Goal: Find specific page/section: Find specific page/section

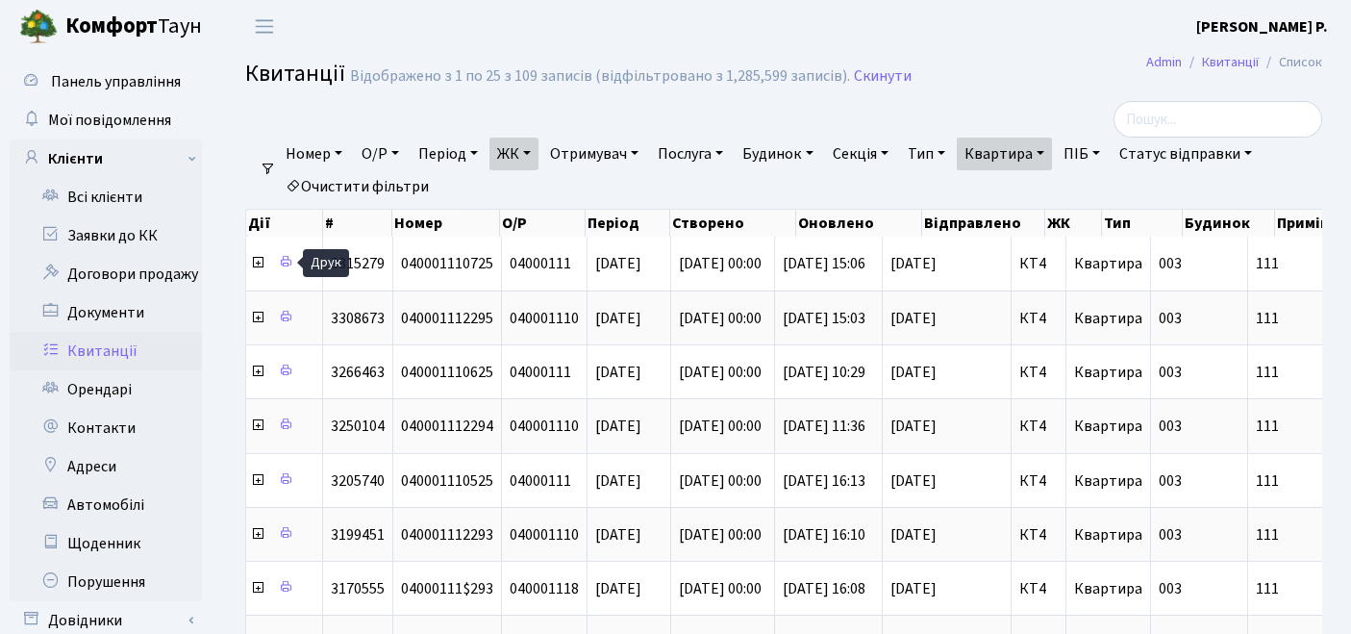
select select "25"
click at [513, 157] on link "ЖК" at bounding box center [514, 154] width 49 height 33
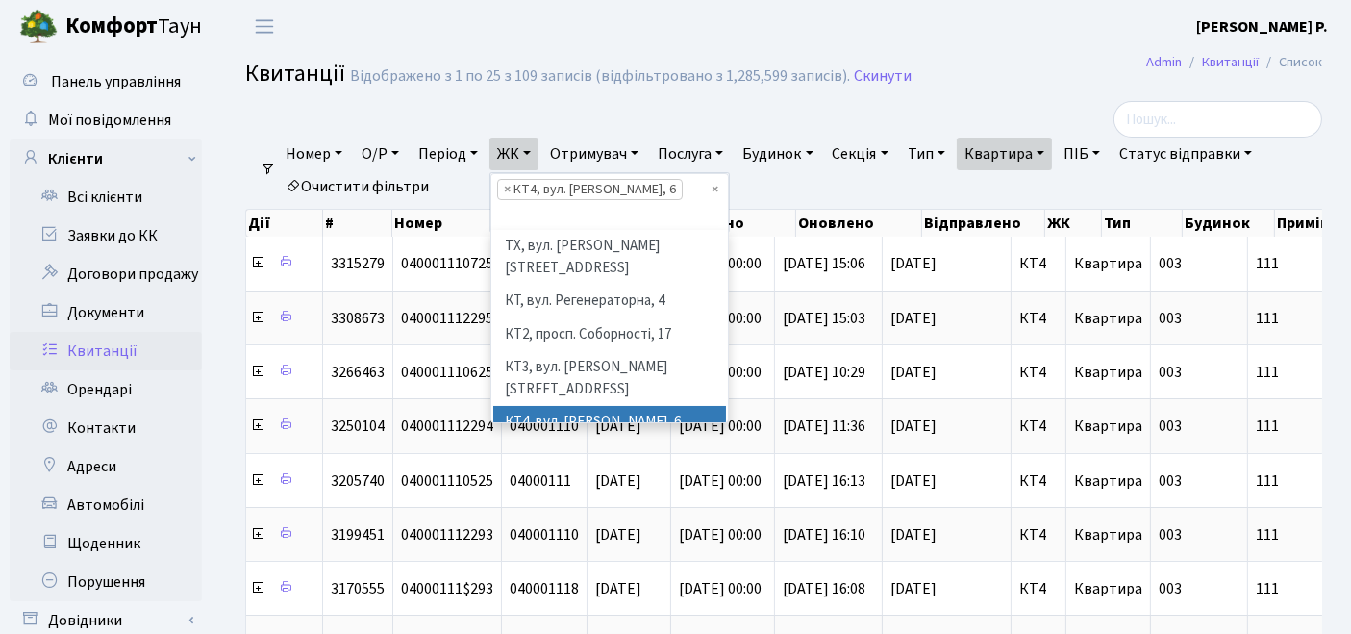
click at [335, 180] on link "Очистити фільтри" at bounding box center [357, 186] width 159 height 33
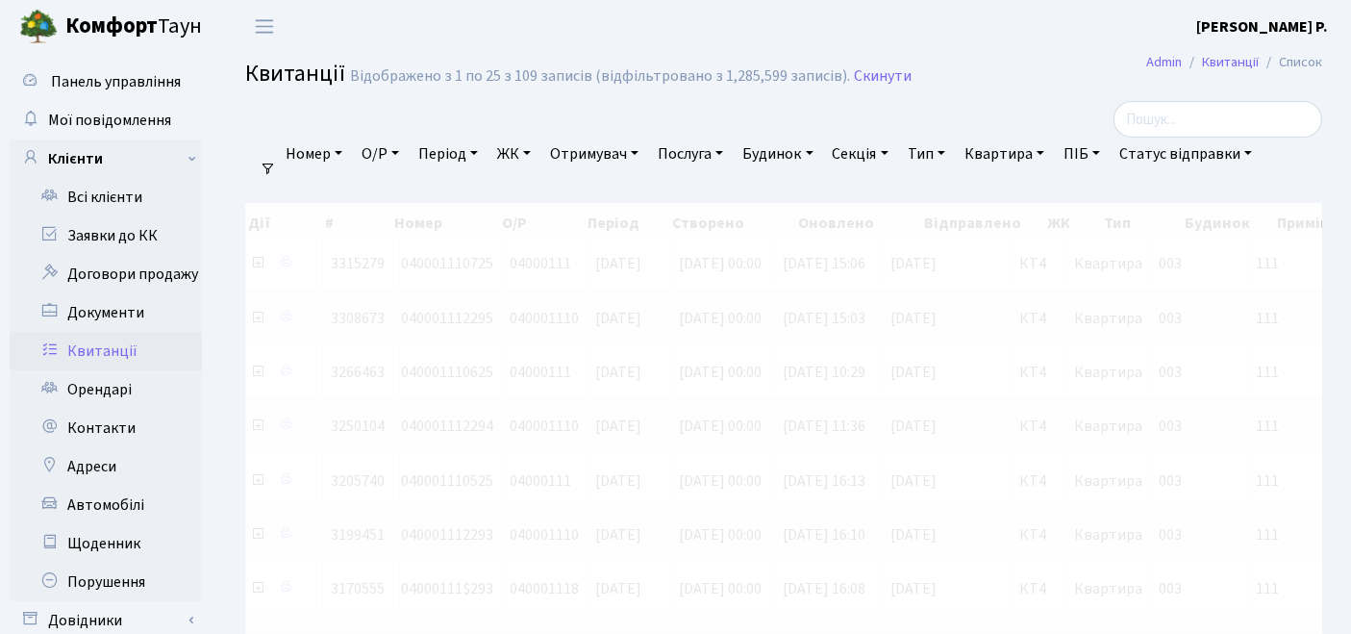
click at [516, 155] on link "ЖК" at bounding box center [514, 154] width 49 height 33
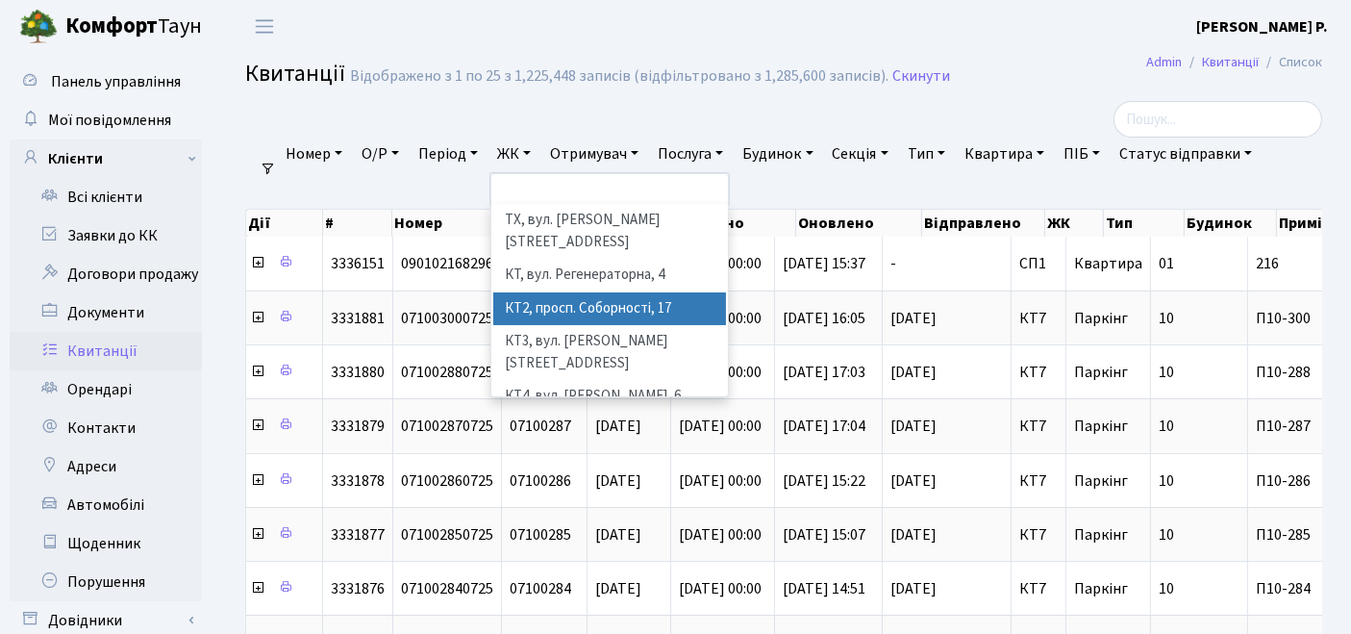
click at [523, 292] on li "КТ2, просп. Соборності, 17" at bounding box center [610, 309] width 234 height 34
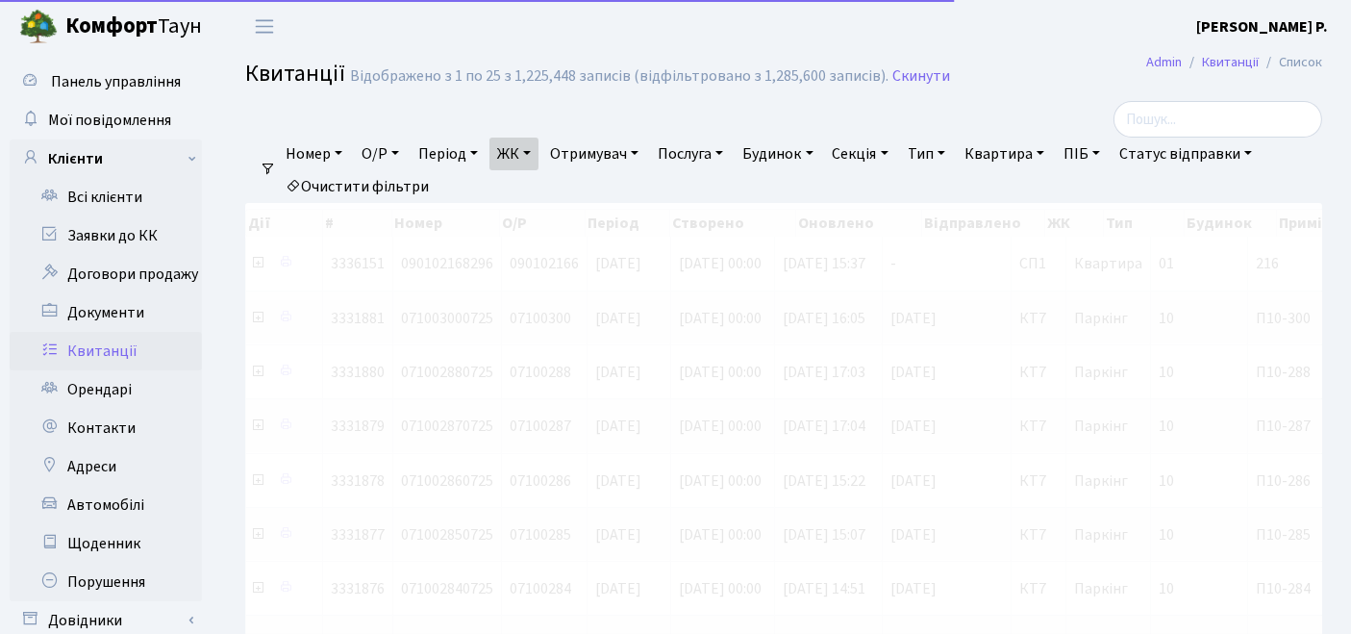
click at [1027, 152] on link "Квартира" at bounding box center [1004, 154] width 95 height 33
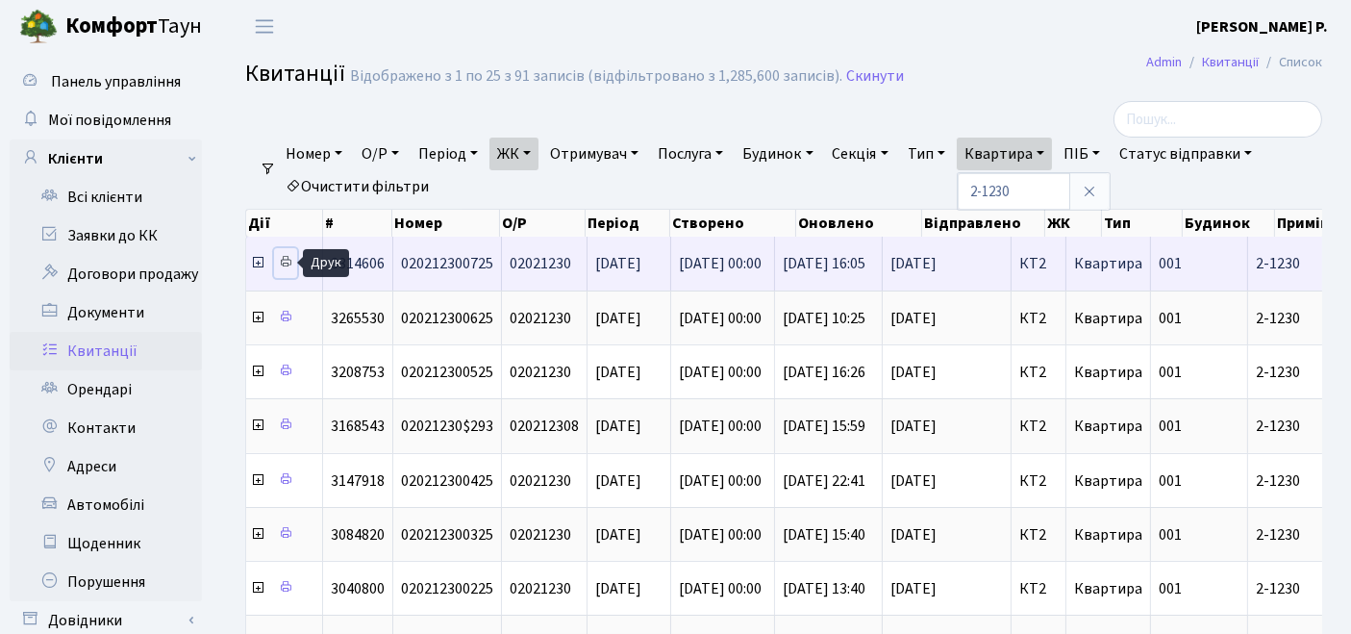
click at [290, 260] on icon at bounding box center [285, 261] width 13 height 13
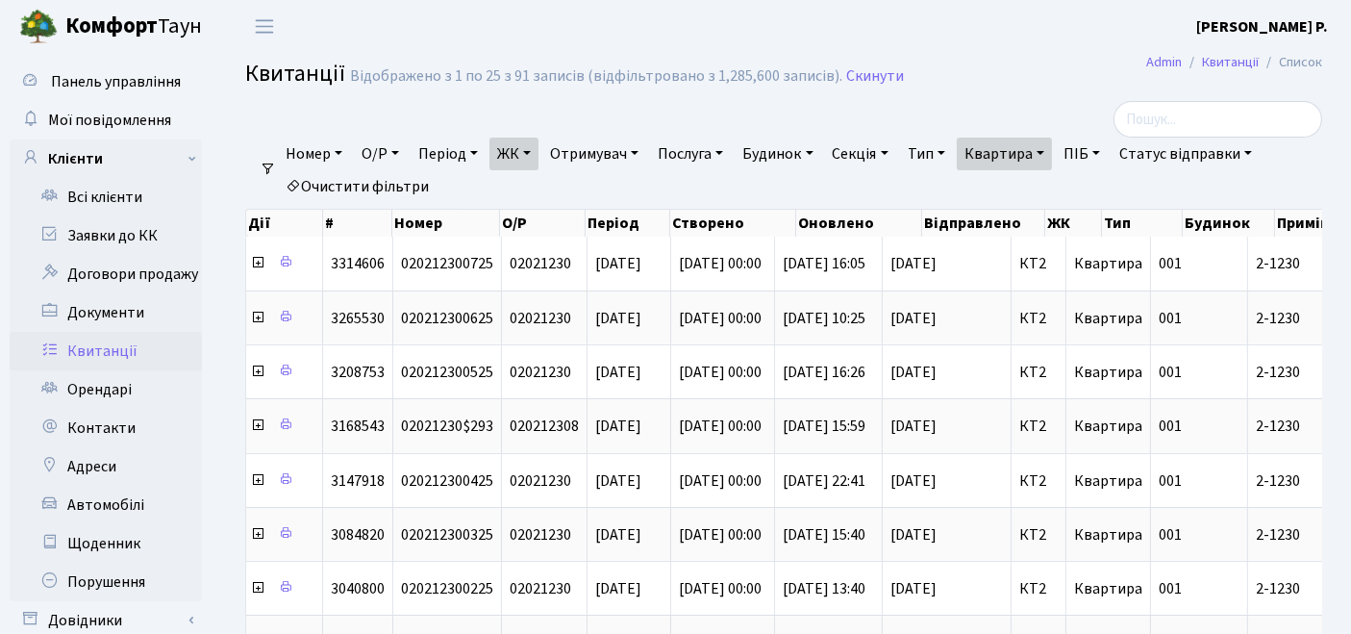
click at [1002, 144] on link "Квартира" at bounding box center [1004, 154] width 95 height 33
type input "2-1063"
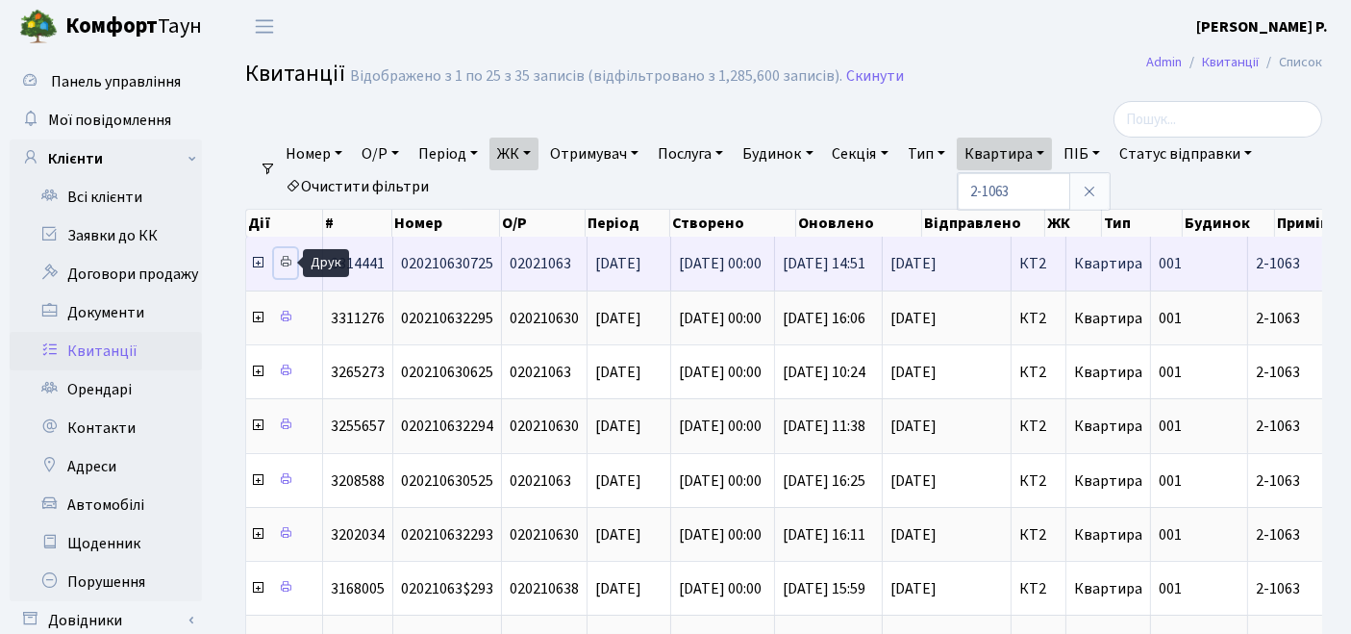
click at [289, 267] on icon at bounding box center [285, 261] width 13 height 13
